Goal: Find specific page/section: Find specific page/section

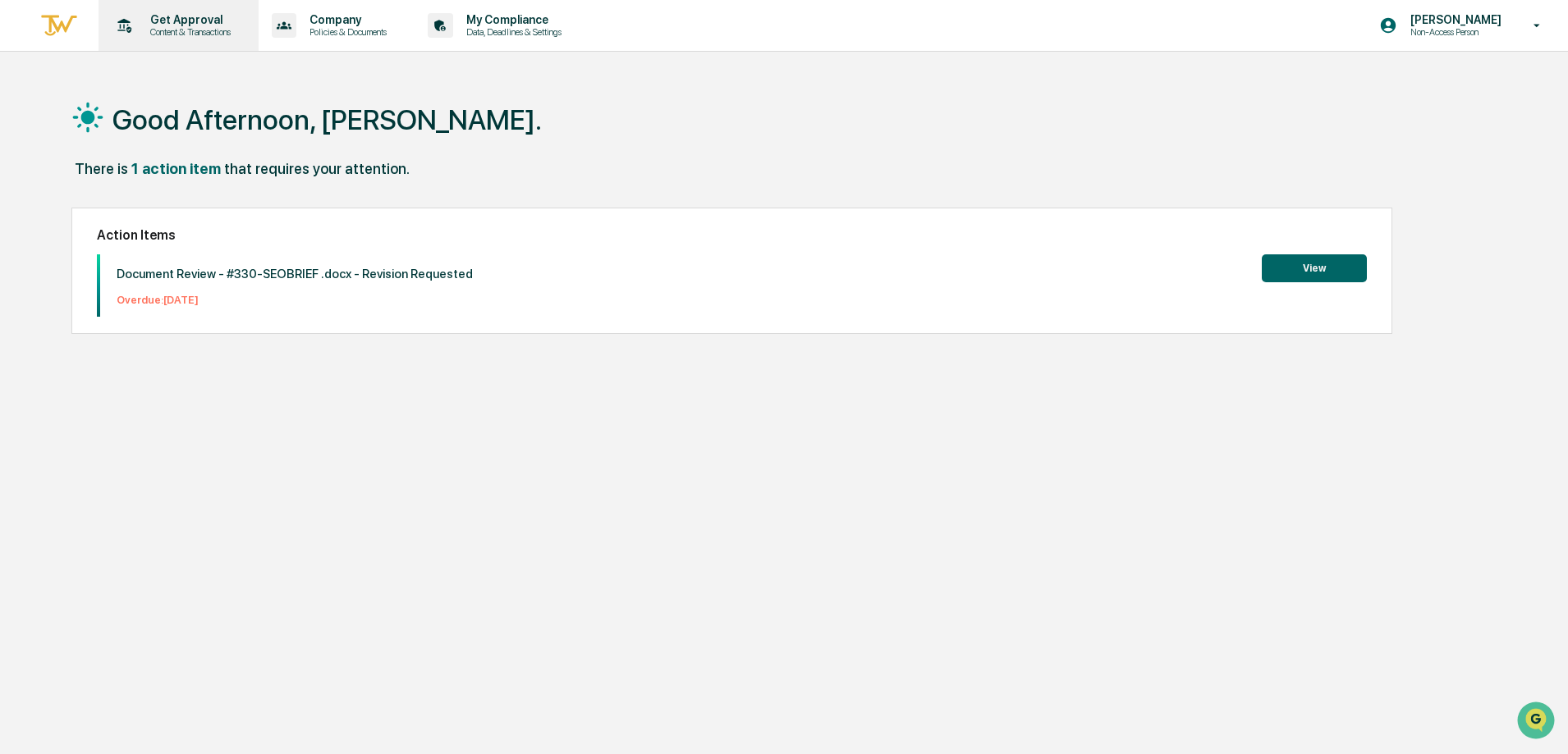
click at [144, 31] on p "Content & Transactions" at bounding box center [188, 32] width 102 height 12
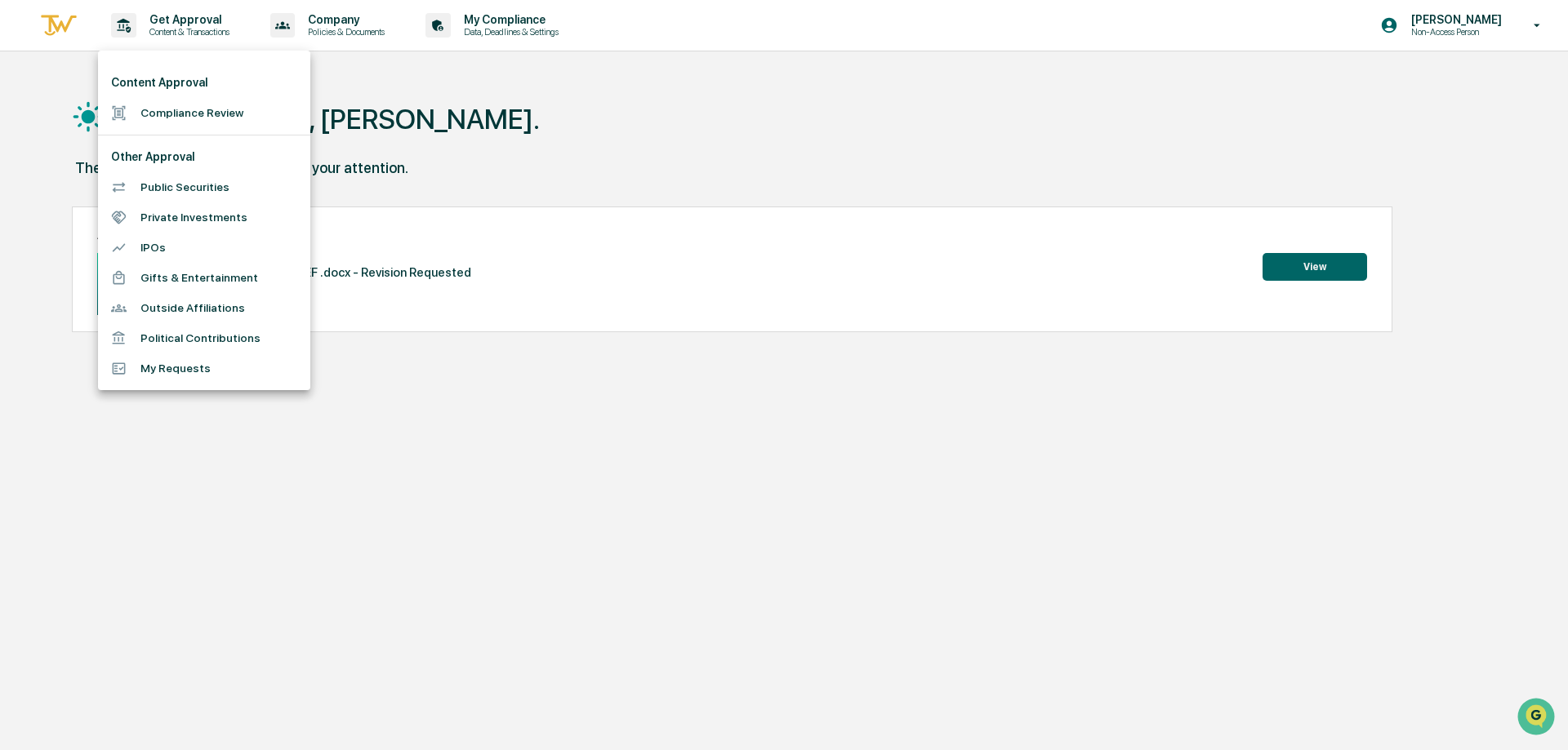
click at [174, 112] on li "Compliance Review" at bounding box center [204, 113] width 212 height 30
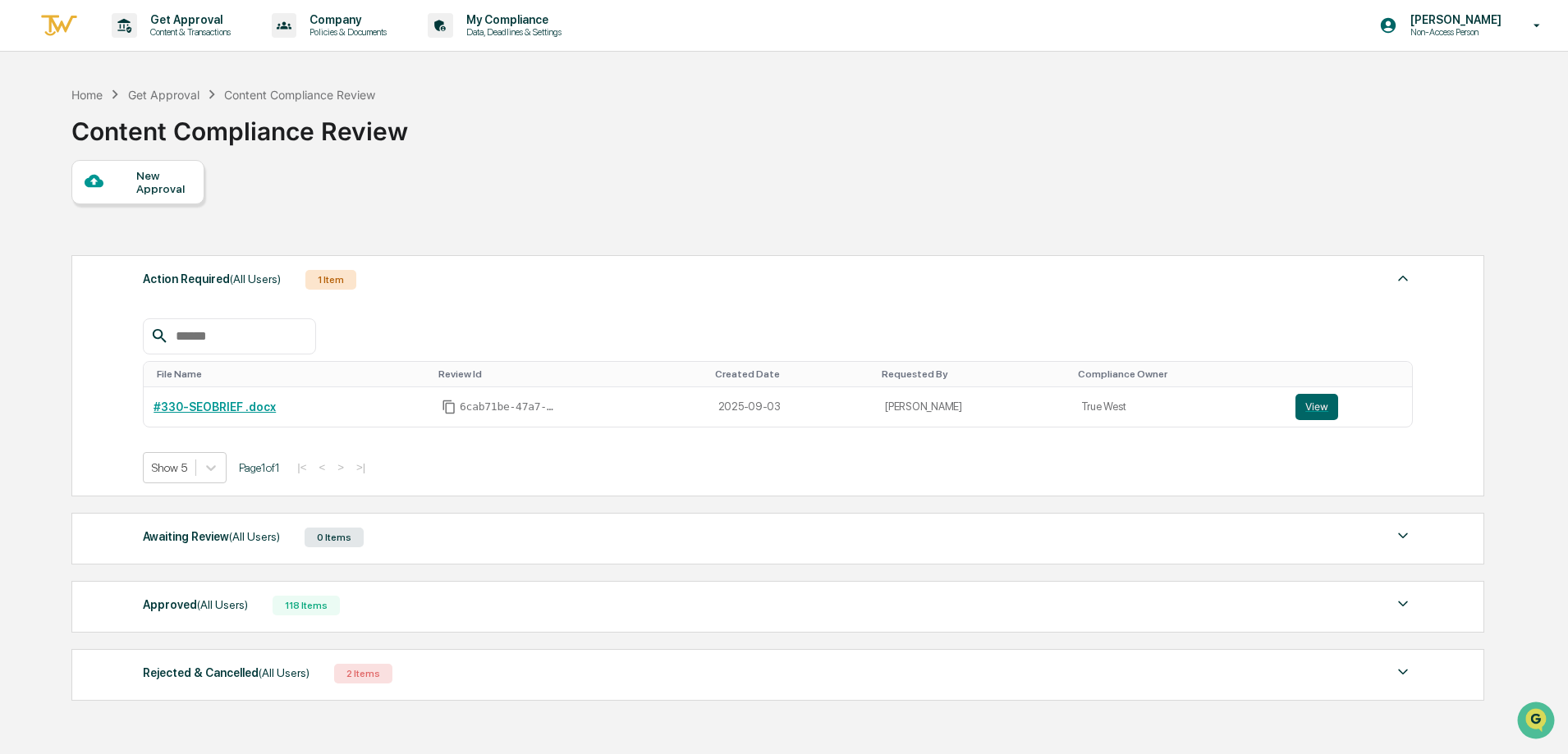
click at [345, 611] on div "Approved (All Users) 118 Items" at bounding box center [777, 606] width 1270 height 23
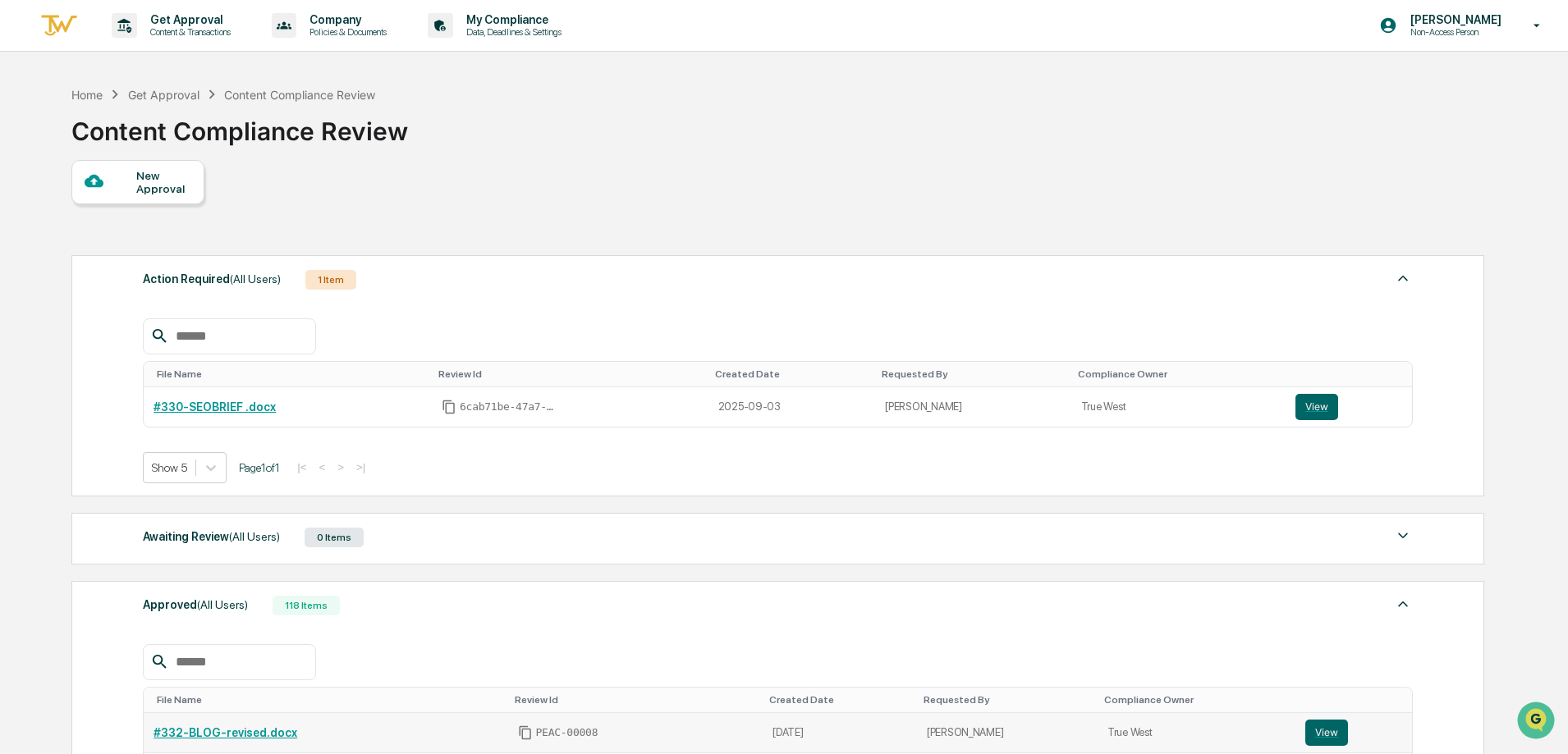
scroll to position [446, 0]
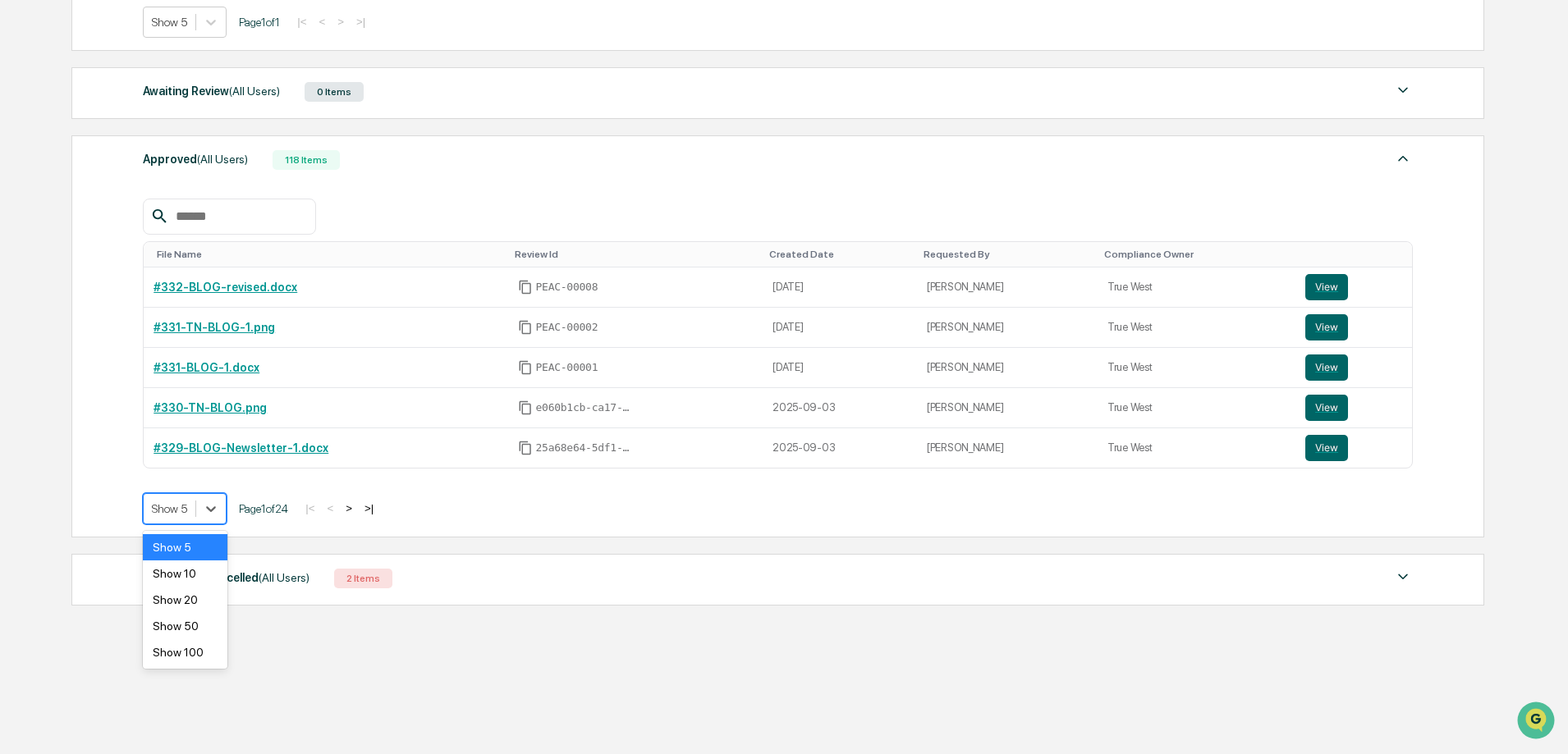
click at [189, 501] on div "Show 5" at bounding box center [169, 509] width 52 height 23
click at [187, 654] on div "Show 100" at bounding box center [185, 652] width 84 height 26
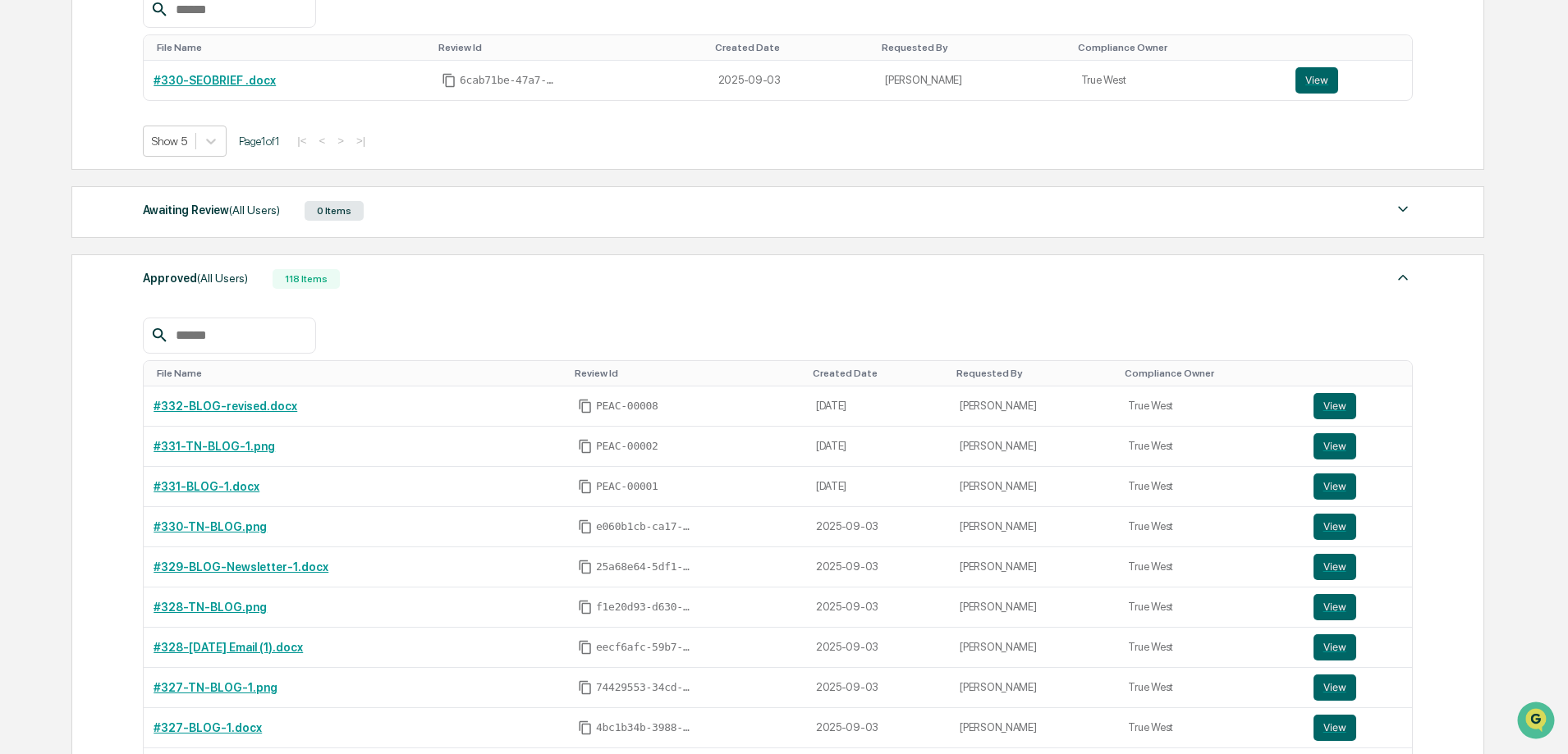
scroll to position [80, 0]
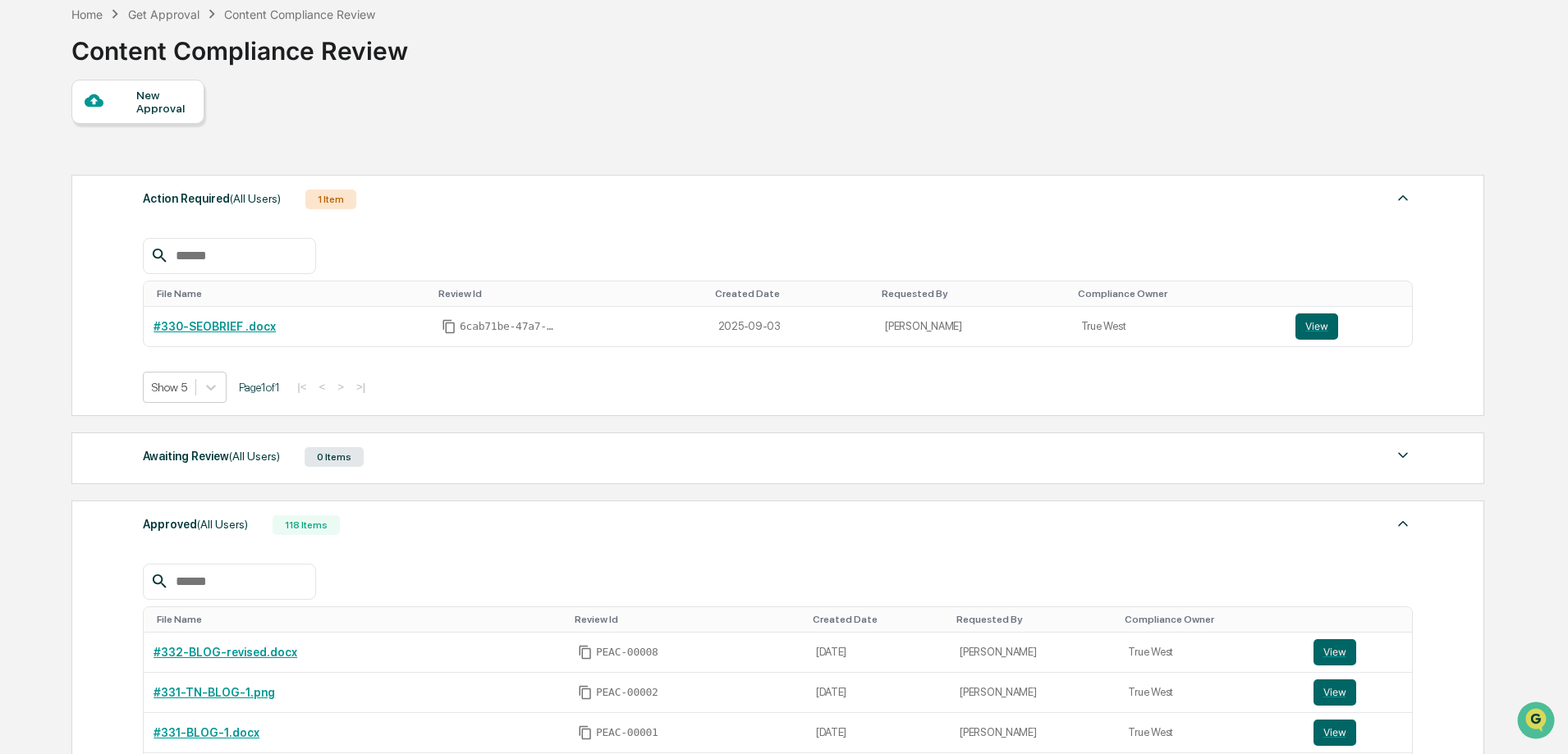
click at [244, 589] on input "text" at bounding box center [239, 582] width 140 height 21
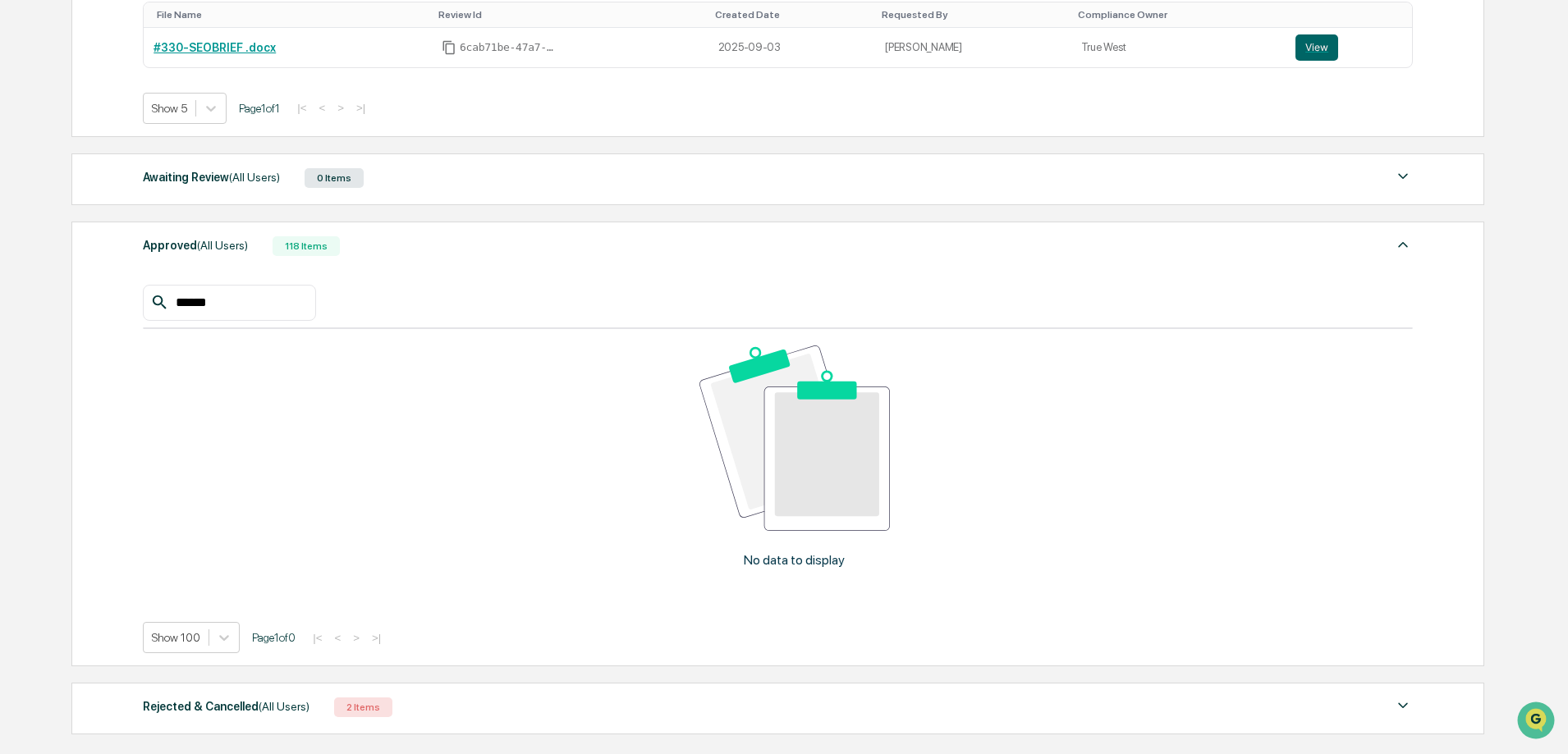
scroll to position [489, 0]
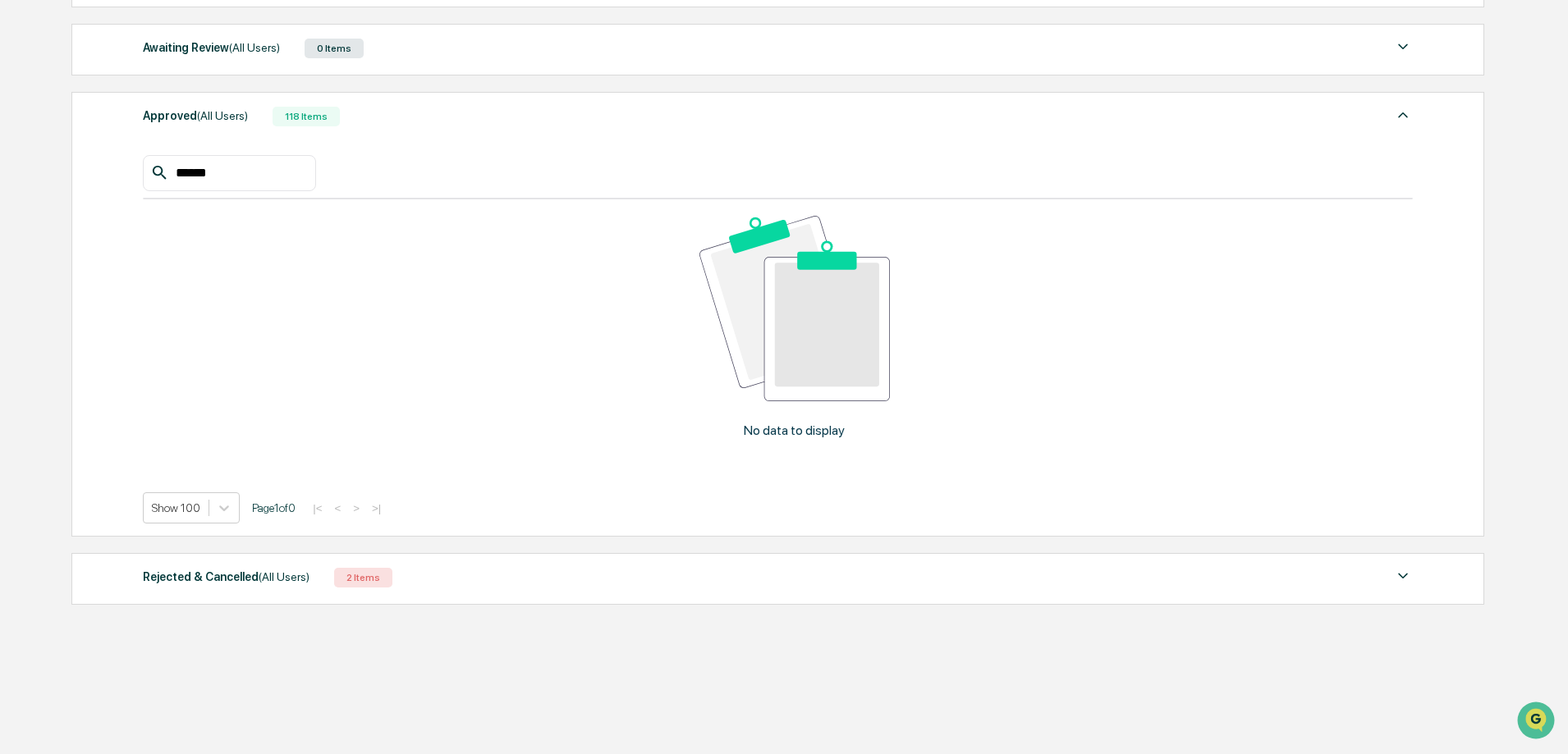
type input "******"
click at [292, 576] on span "(All Users)" at bounding box center [284, 577] width 51 height 13
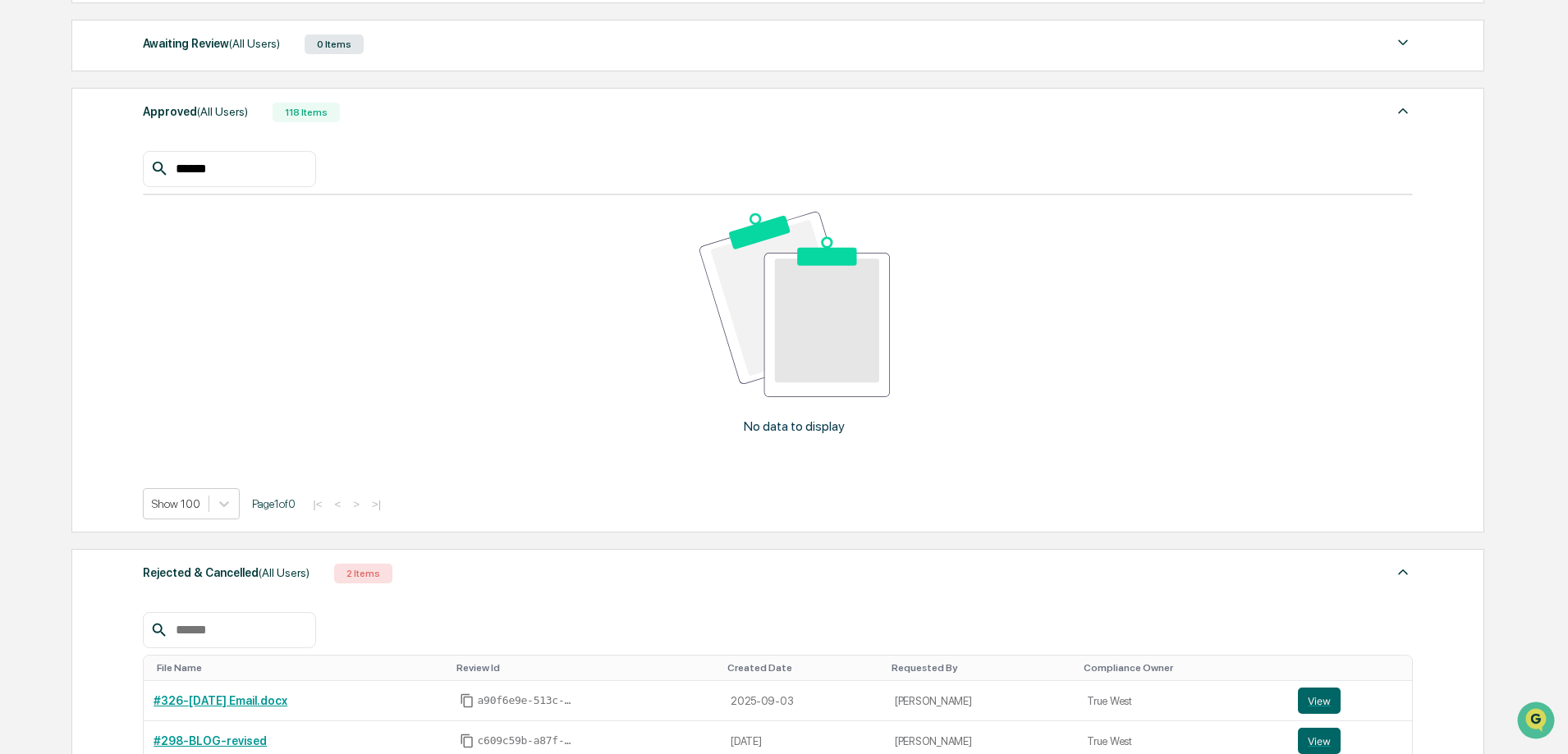
scroll to position [63, 0]
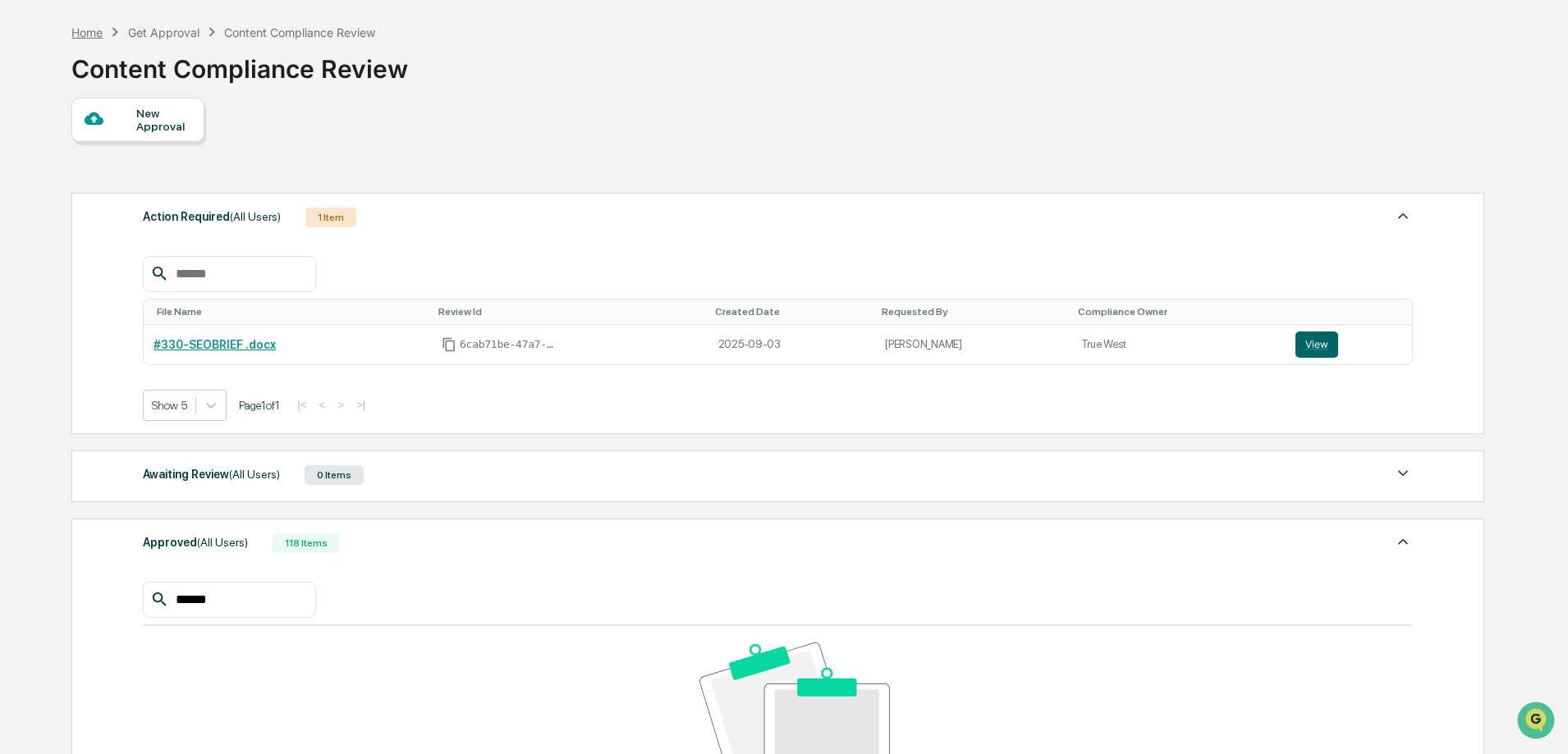
click at [98, 35] on div "Home" at bounding box center [87, 32] width 31 height 14
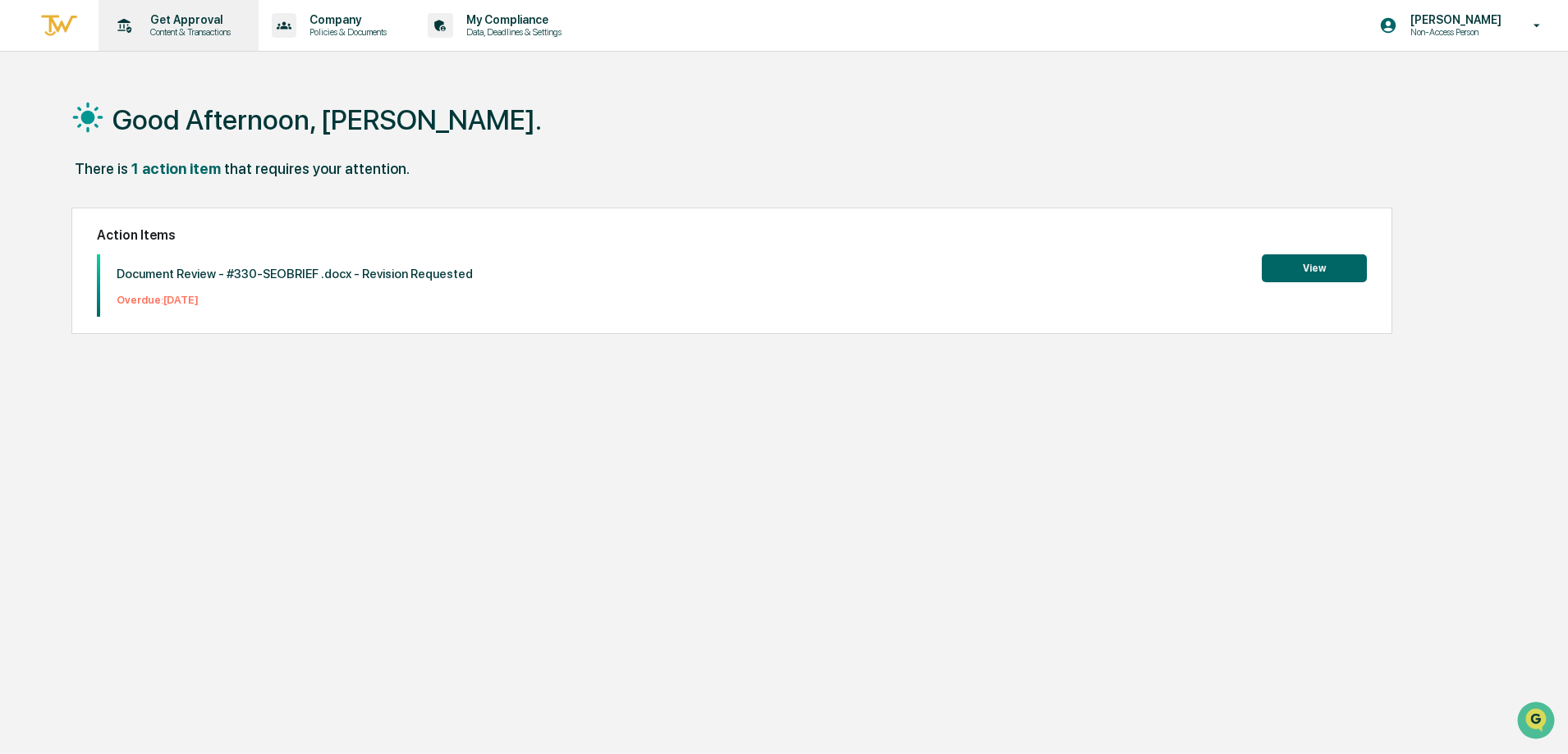
click at [188, 42] on div "Get Approval Content & Transactions" at bounding box center [177, 26] width 144 height 51
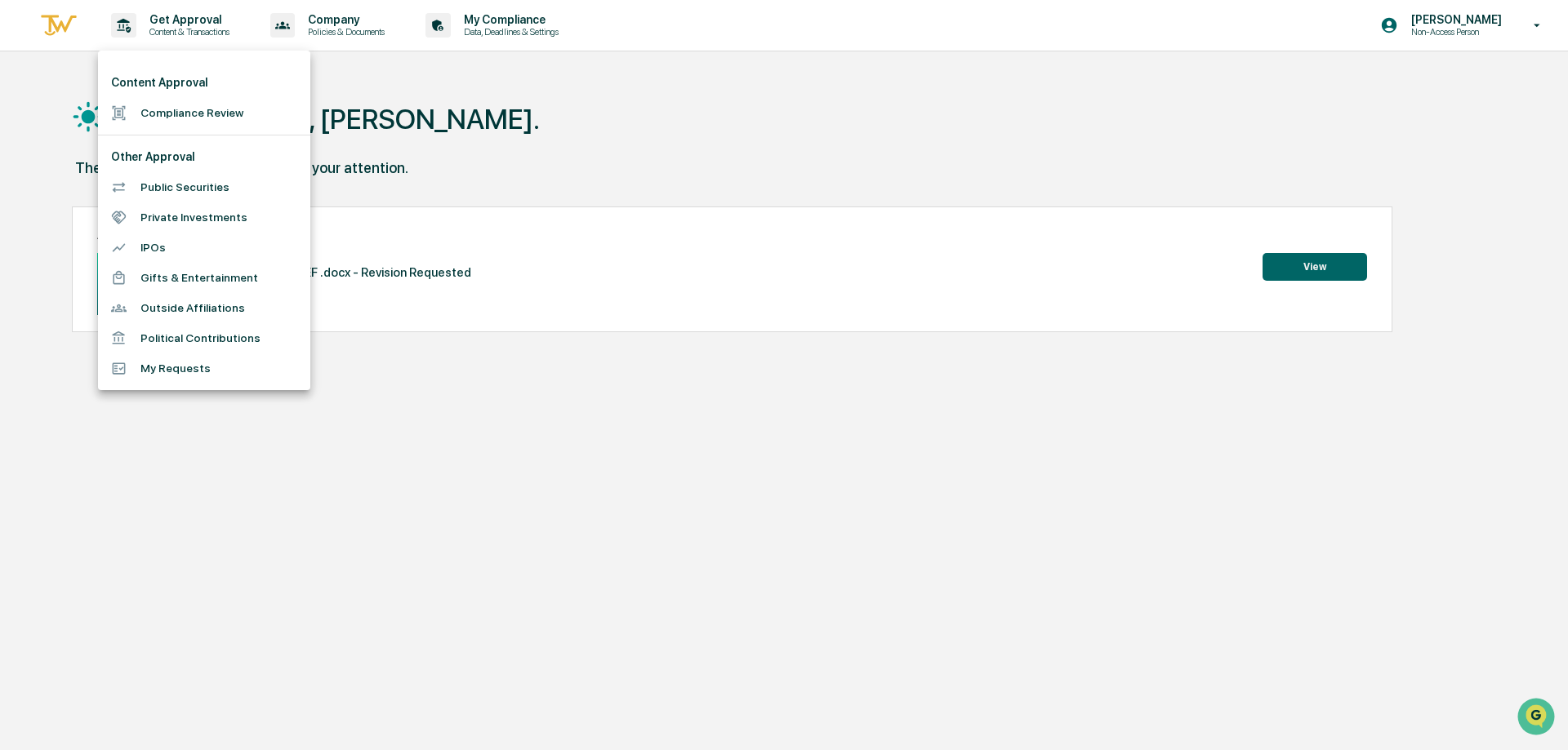
click at [385, 25] on div at bounding box center [784, 375] width 1568 height 750
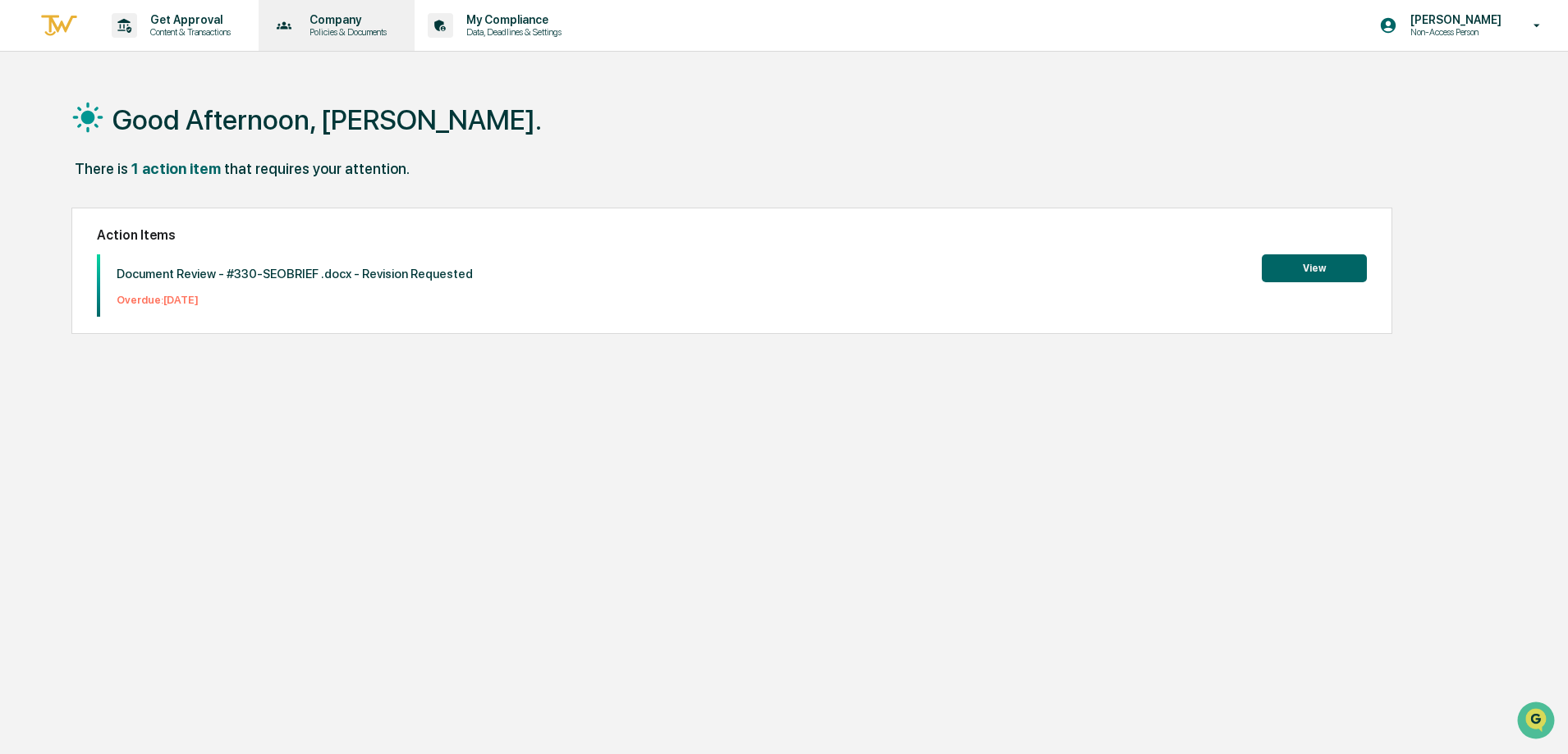
click at [384, 27] on p "Policies & Documents" at bounding box center [345, 32] width 98 height 12
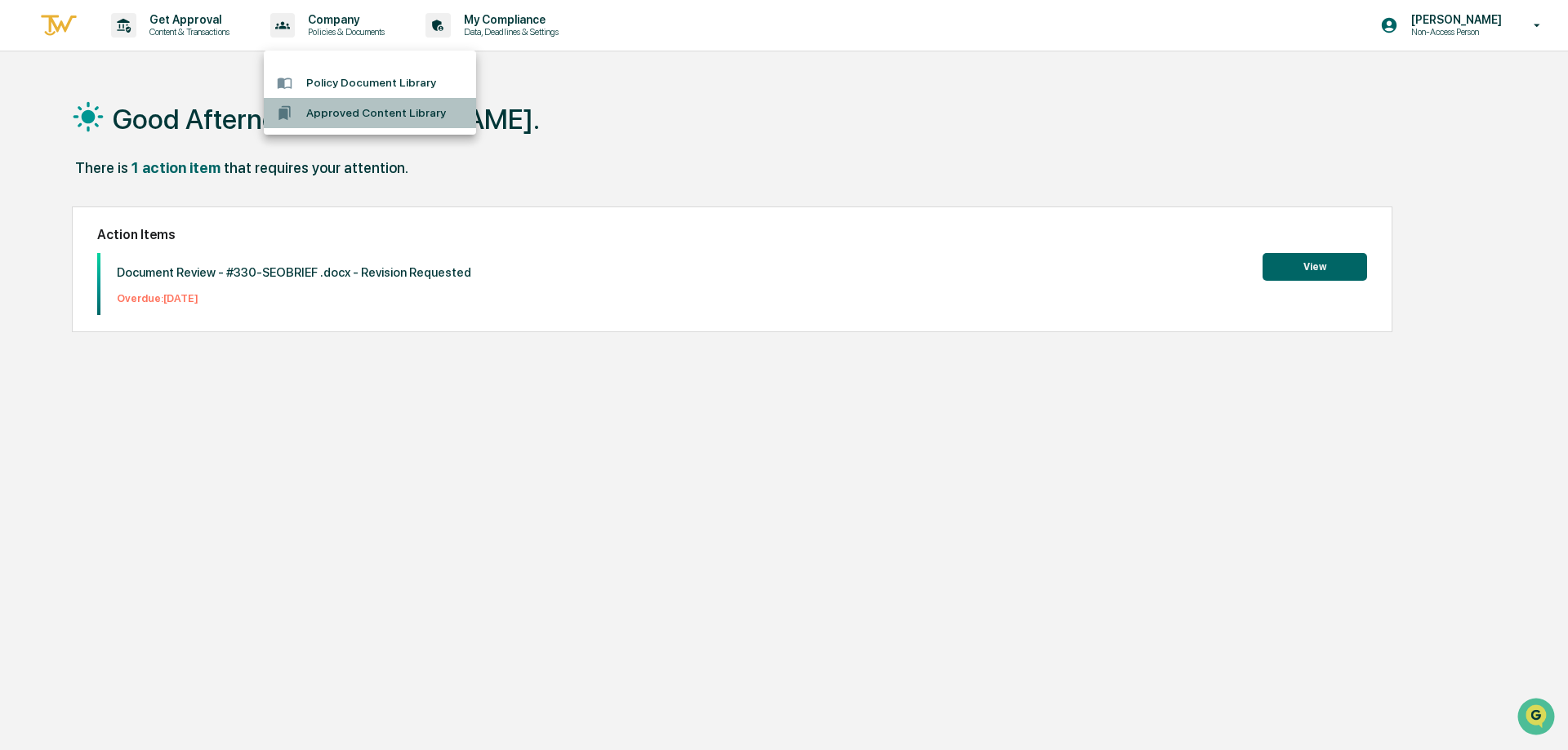
click at [371, 117] on li "Approved Content Library" at bounding box center [370, 113] width 212 height 30
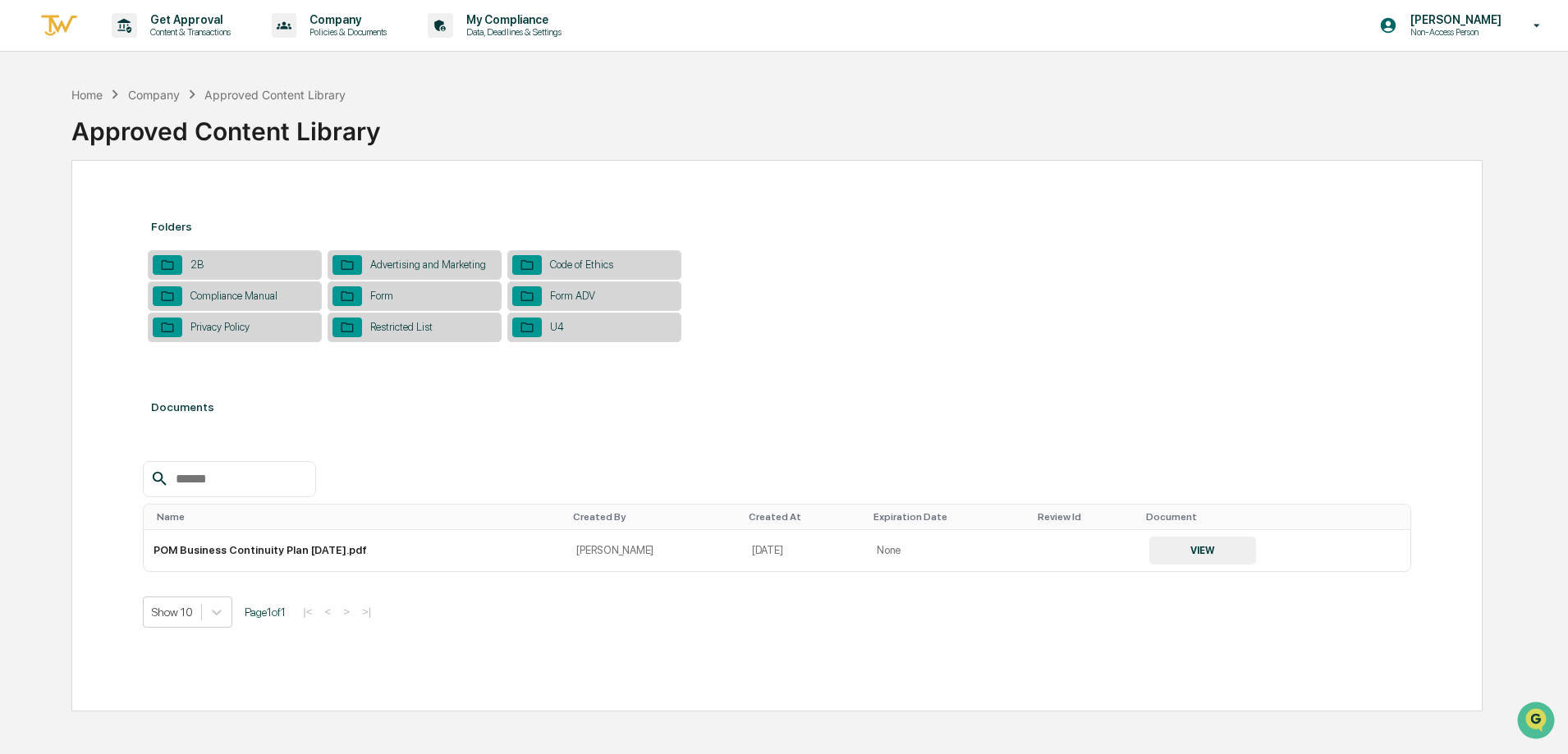
click at [449, 263] on div "Advertising and Marketing" at bounding box center [428, 264] width 132 height 12
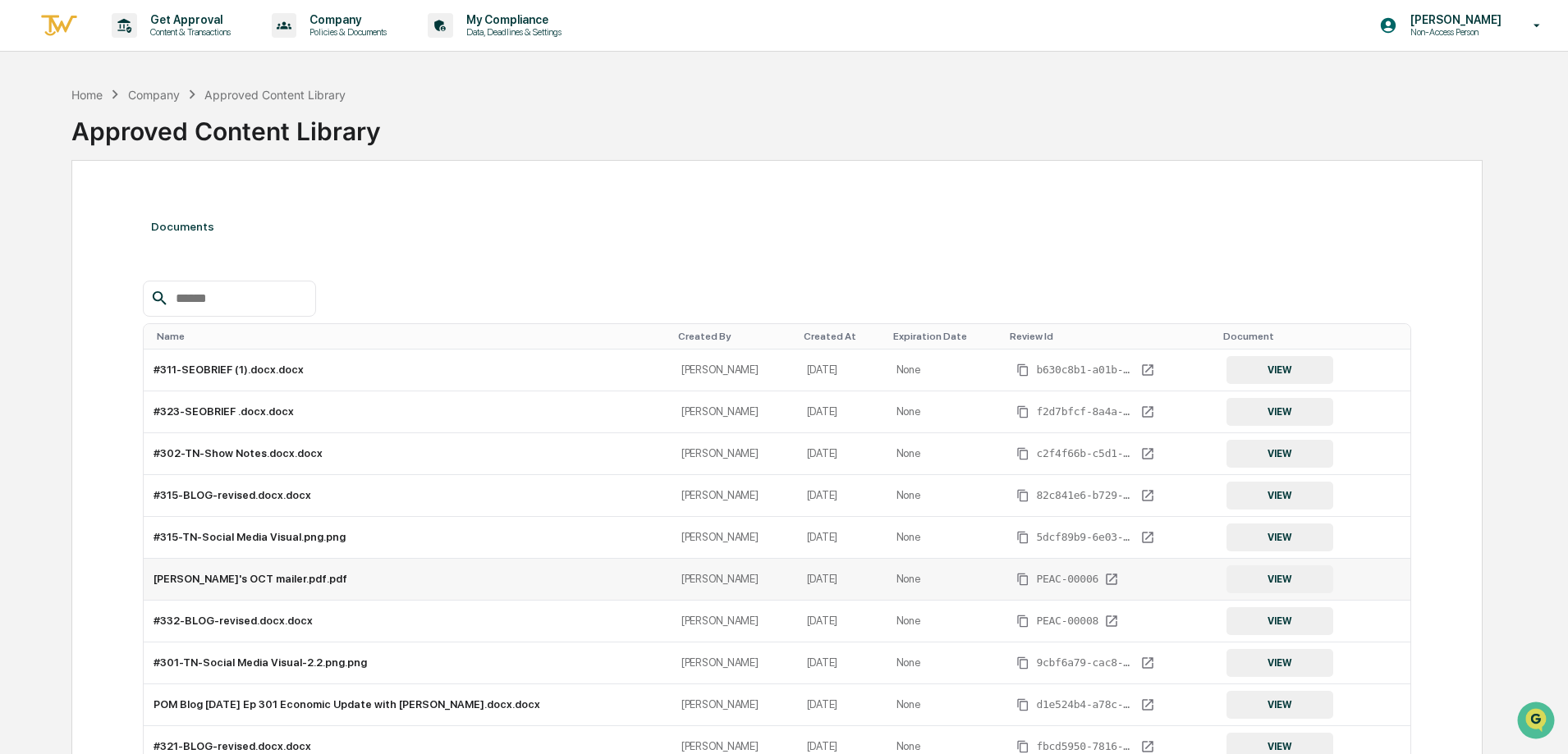
click at [1276, 593] on button "VIEW" at bounding box center [1280, 580] width 107 height 28
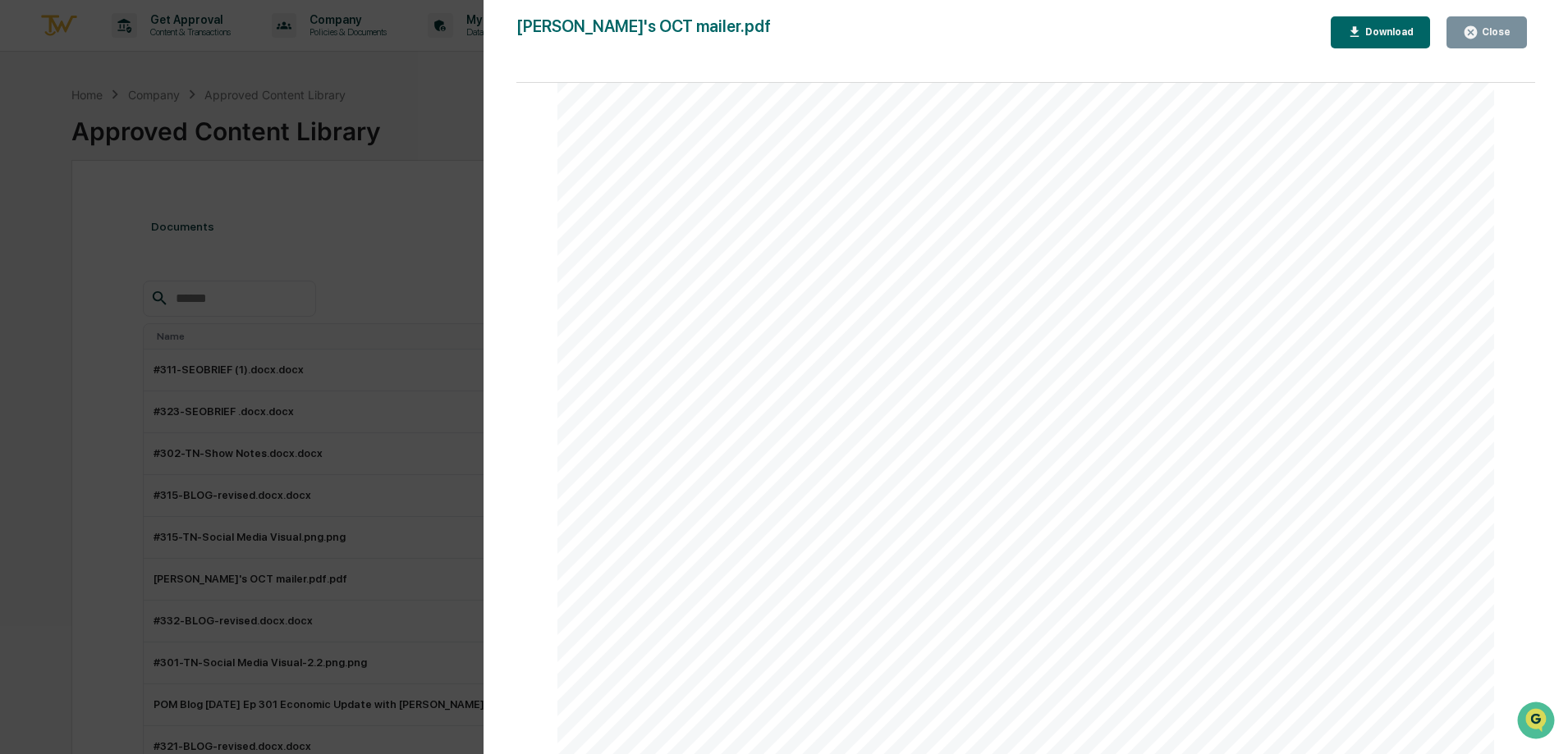
scroll to position [1805, 0]
click at [1488, 29] on div "Close" at bounding box center [1494, 32] width 32 height 12
